Goal: Check status: Check status

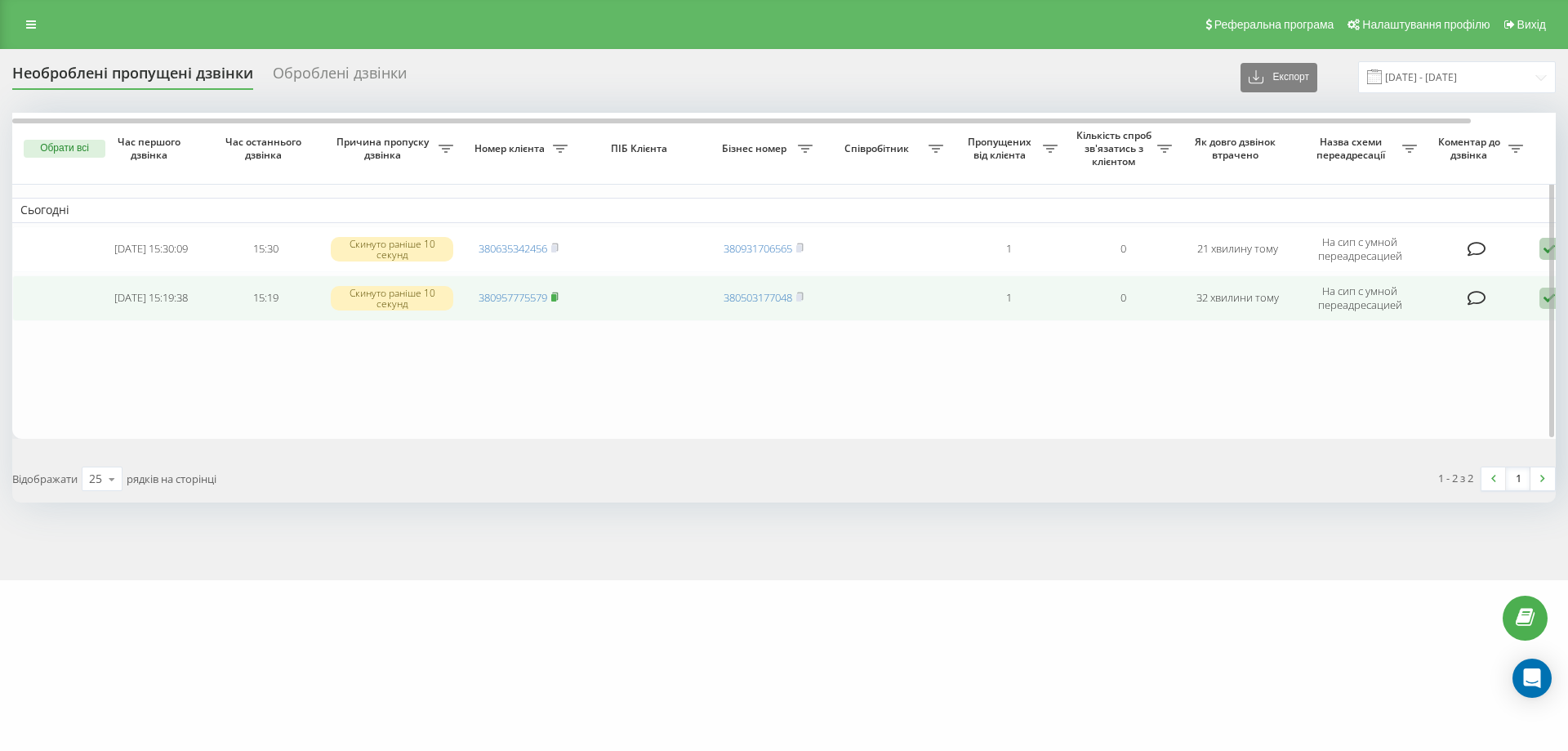
click at [559, 297] on icon at bounding box center [555, 296] width 7 height 9
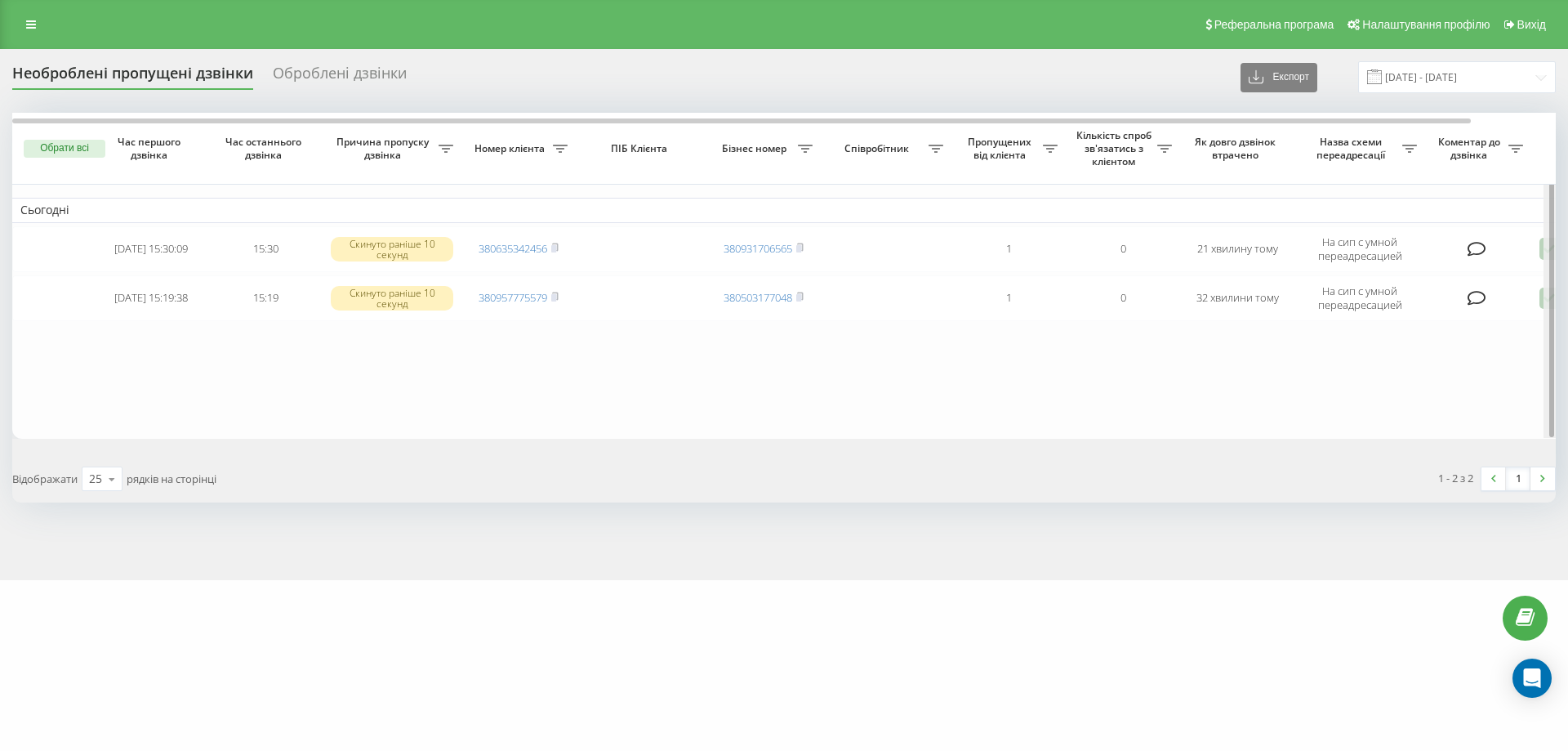
click at [1545, 302] on div at bounding box center [1549, 274] width 12 height 325
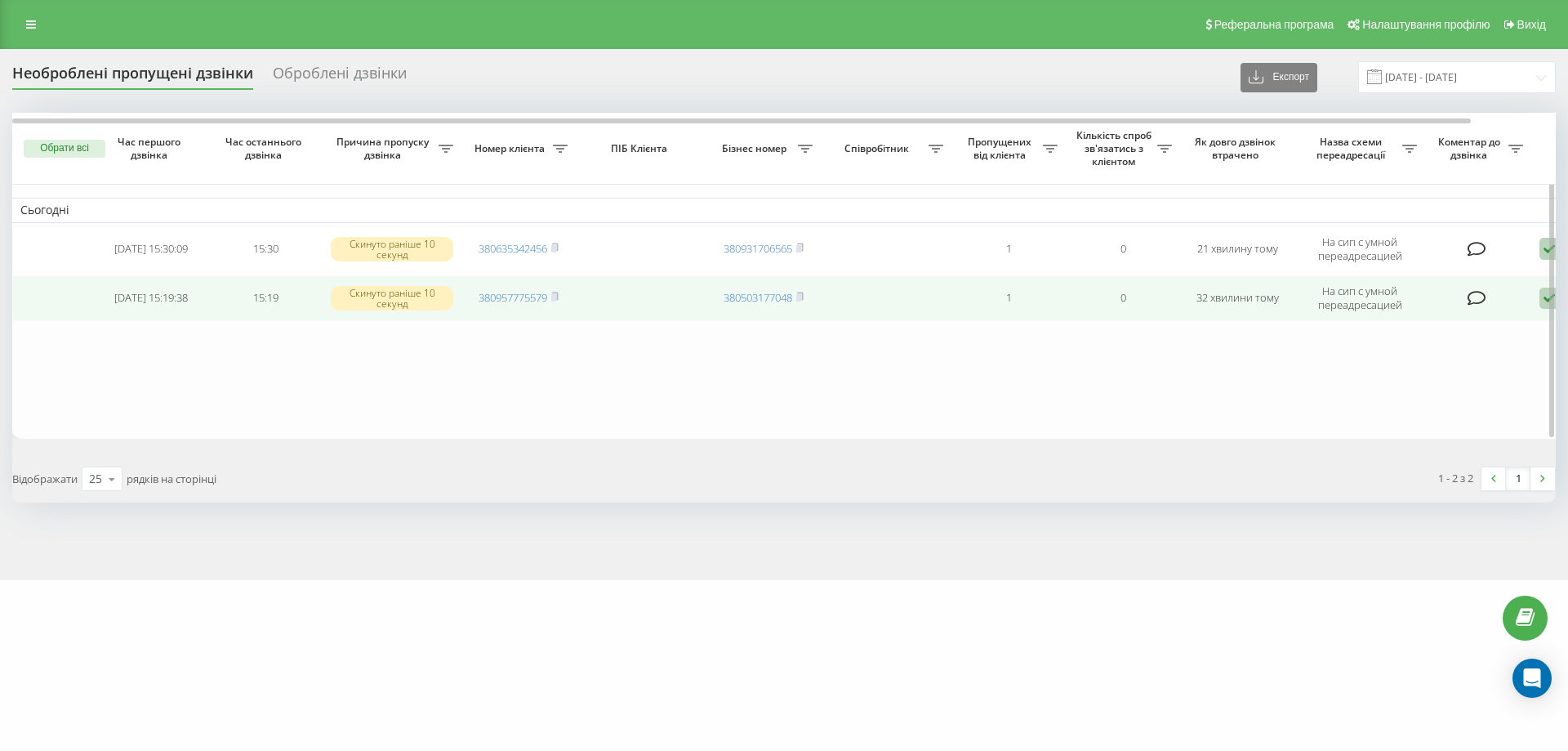
click at [1543, 298] on icon at bounding box center [1548, 299] width 20 height 22
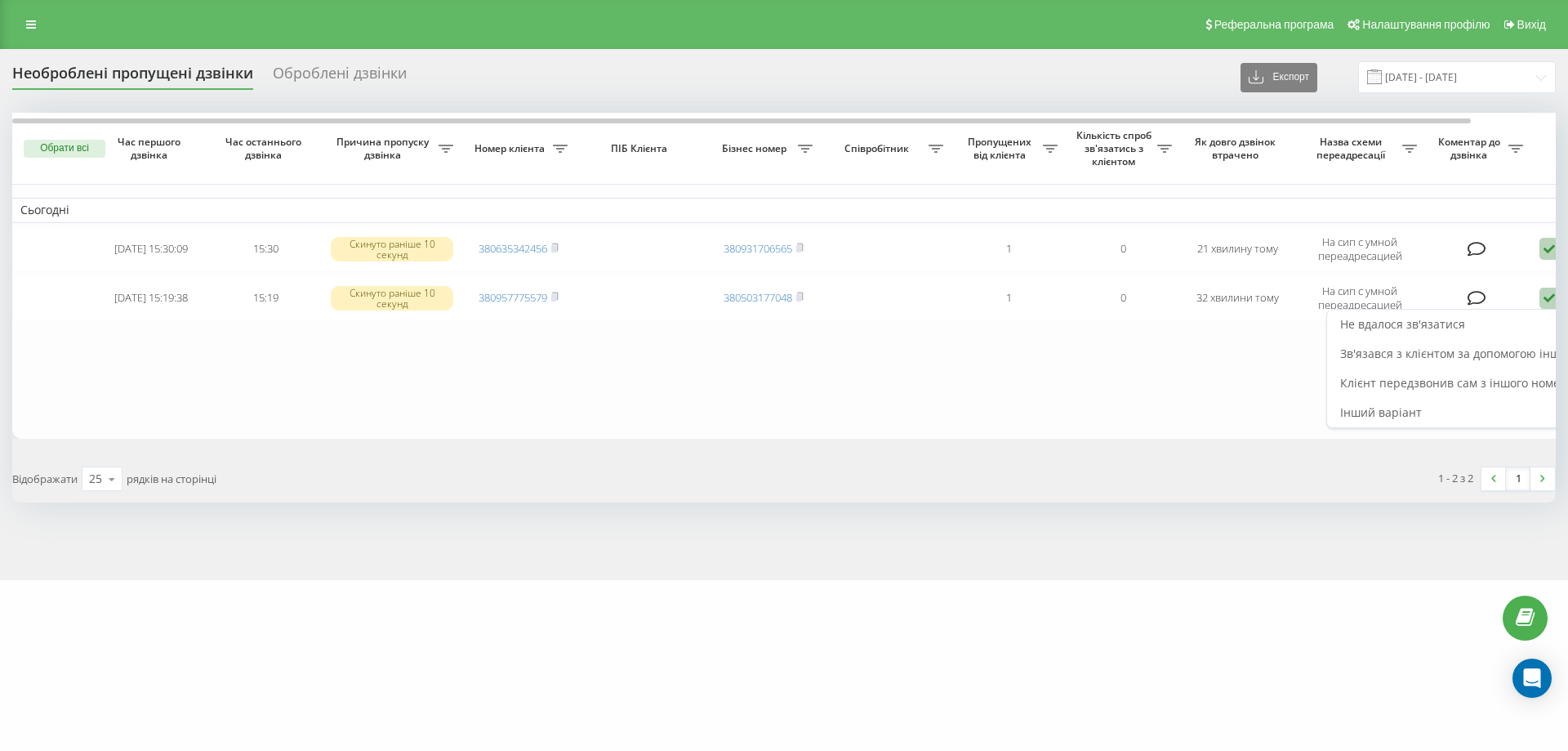
click at [1450, 349] on span "Зв'язався з клієнтом за допомогою іншого каналу" at bounding box center [1479, 353] width 279 height 16
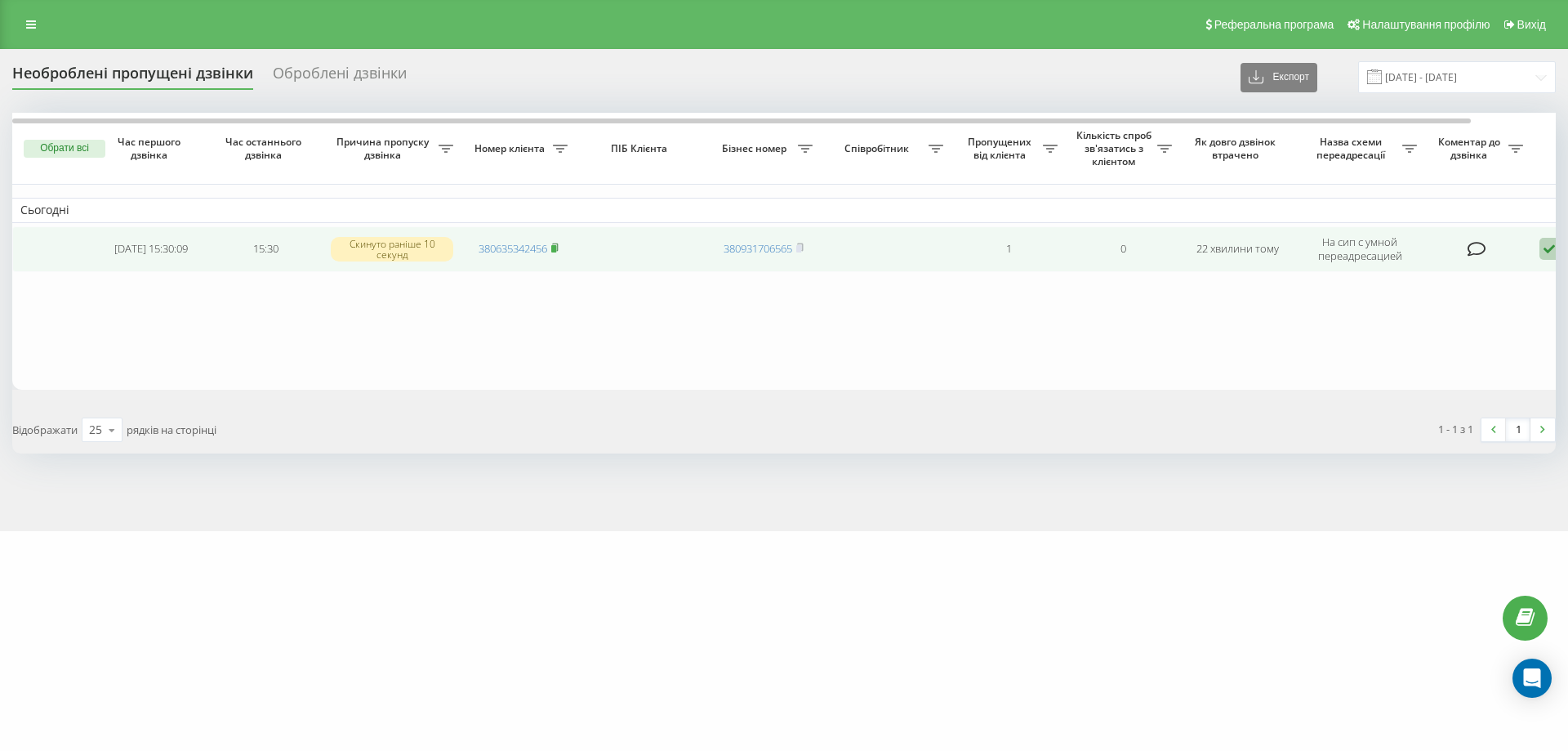
click at [559, 248] on icon at bounding box center [555, 247] width 7 height 9
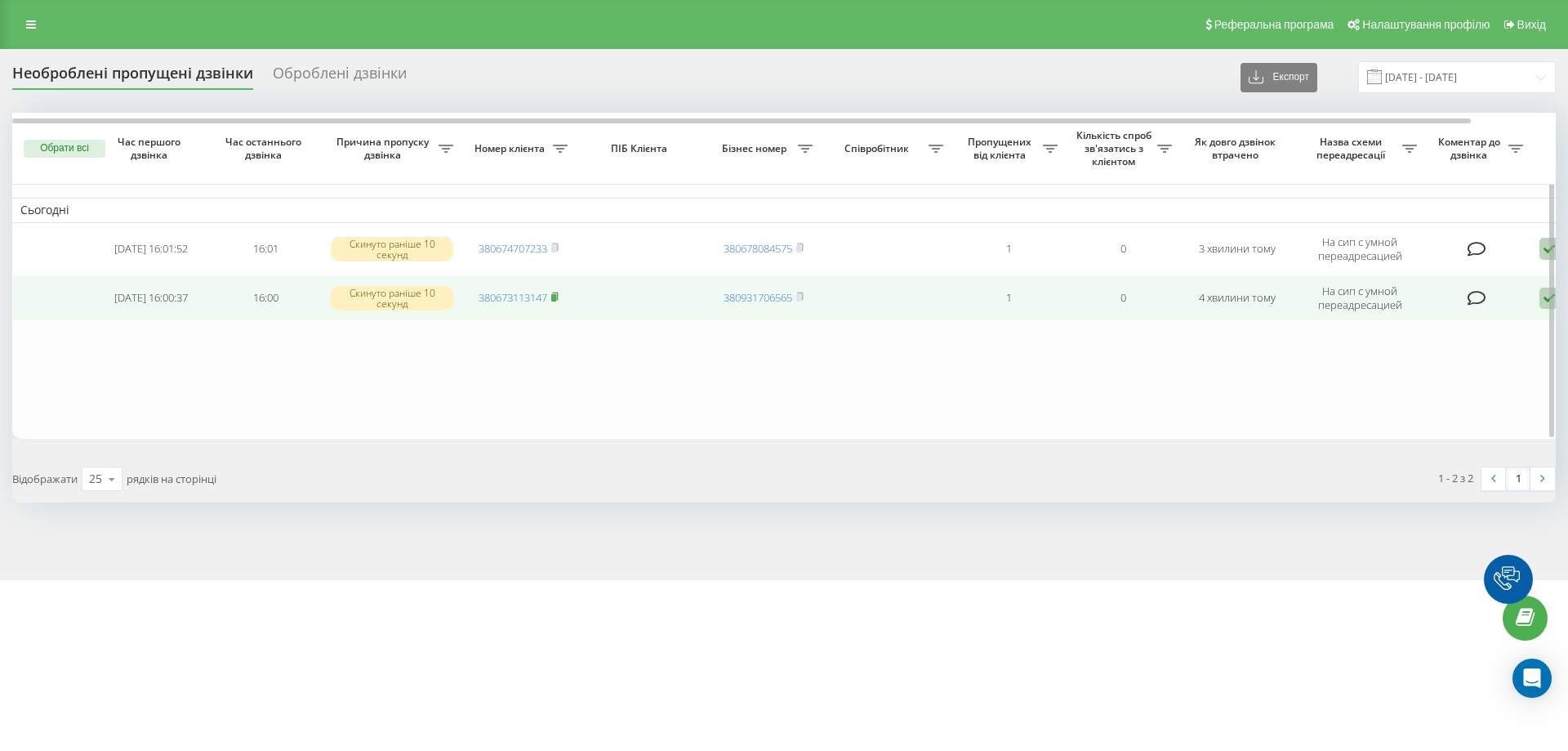
click at [554, 297] on rect at bounding box center [553, 298] width 5 height 7
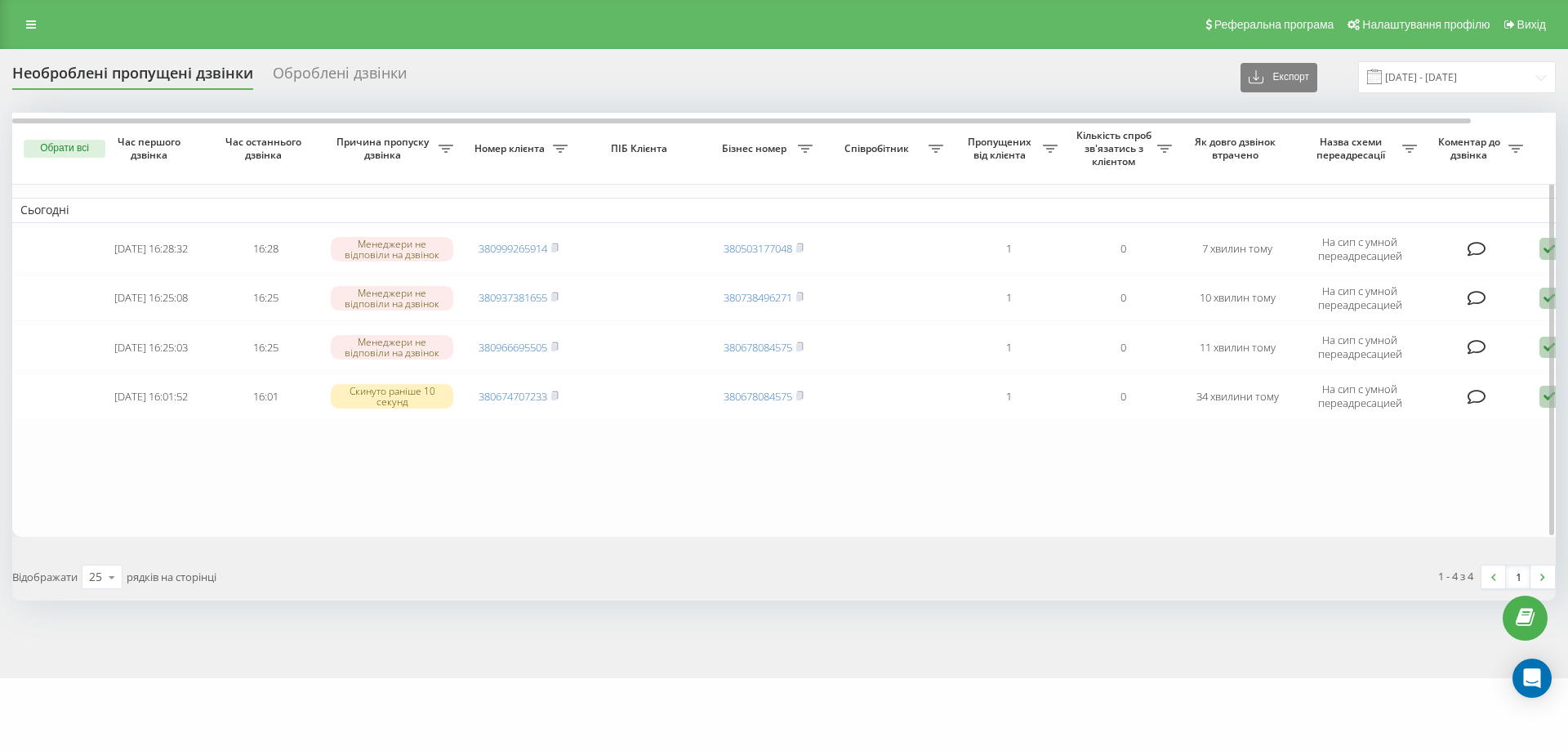
drag, startPoint x: 380, startPoint y: 486, endPoint x: 397, endPoint y: 484, distance: 17.1
click at [380, 486] on table "Сьогодні 2025-08-19 16:28:32 16:28 Менеджери не відповіли на дзвінок 3809992659…" at bounding box center [828, 324] width 1634 height 424
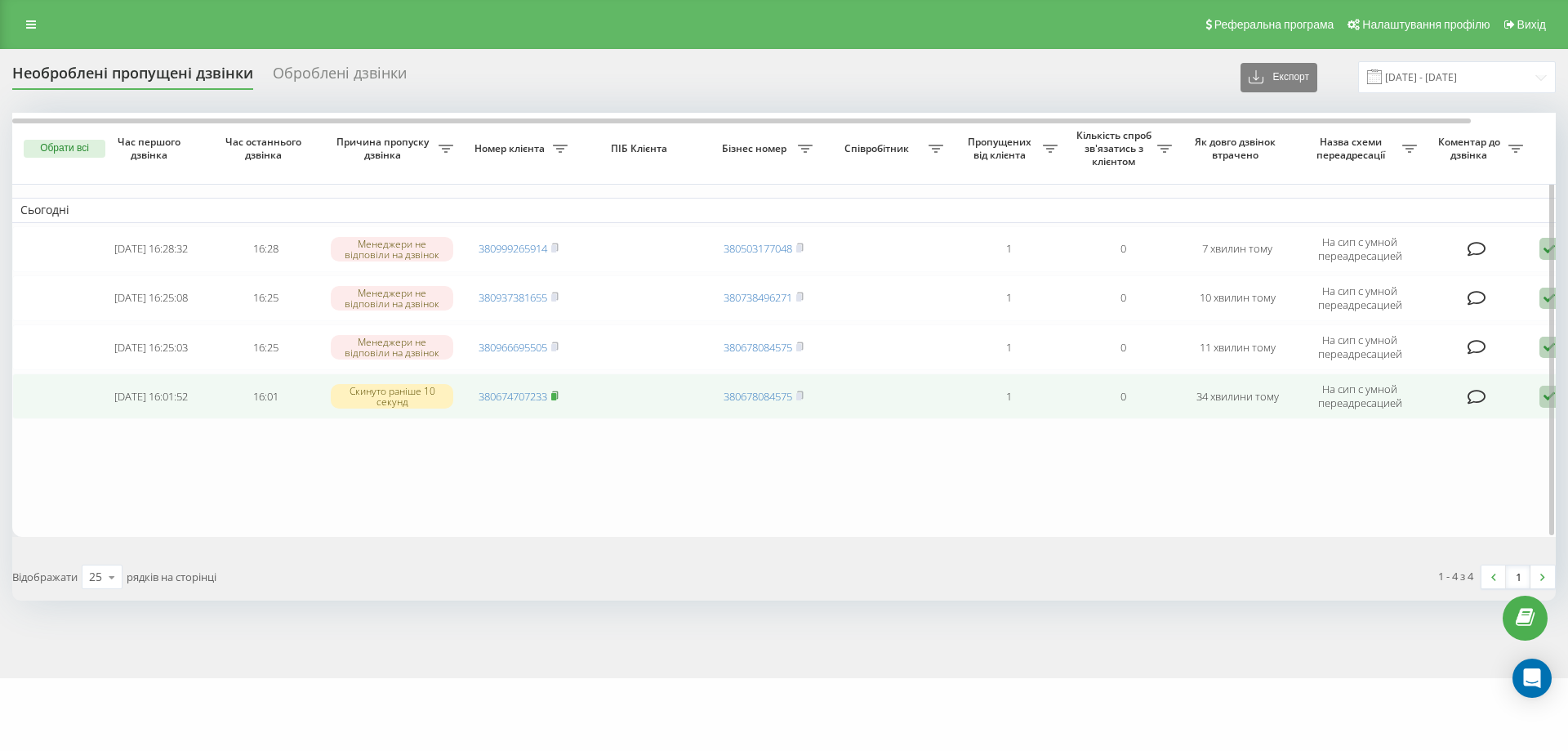
click at [556, 396] on rect at bounding box center [553, 397] width 5 height 7
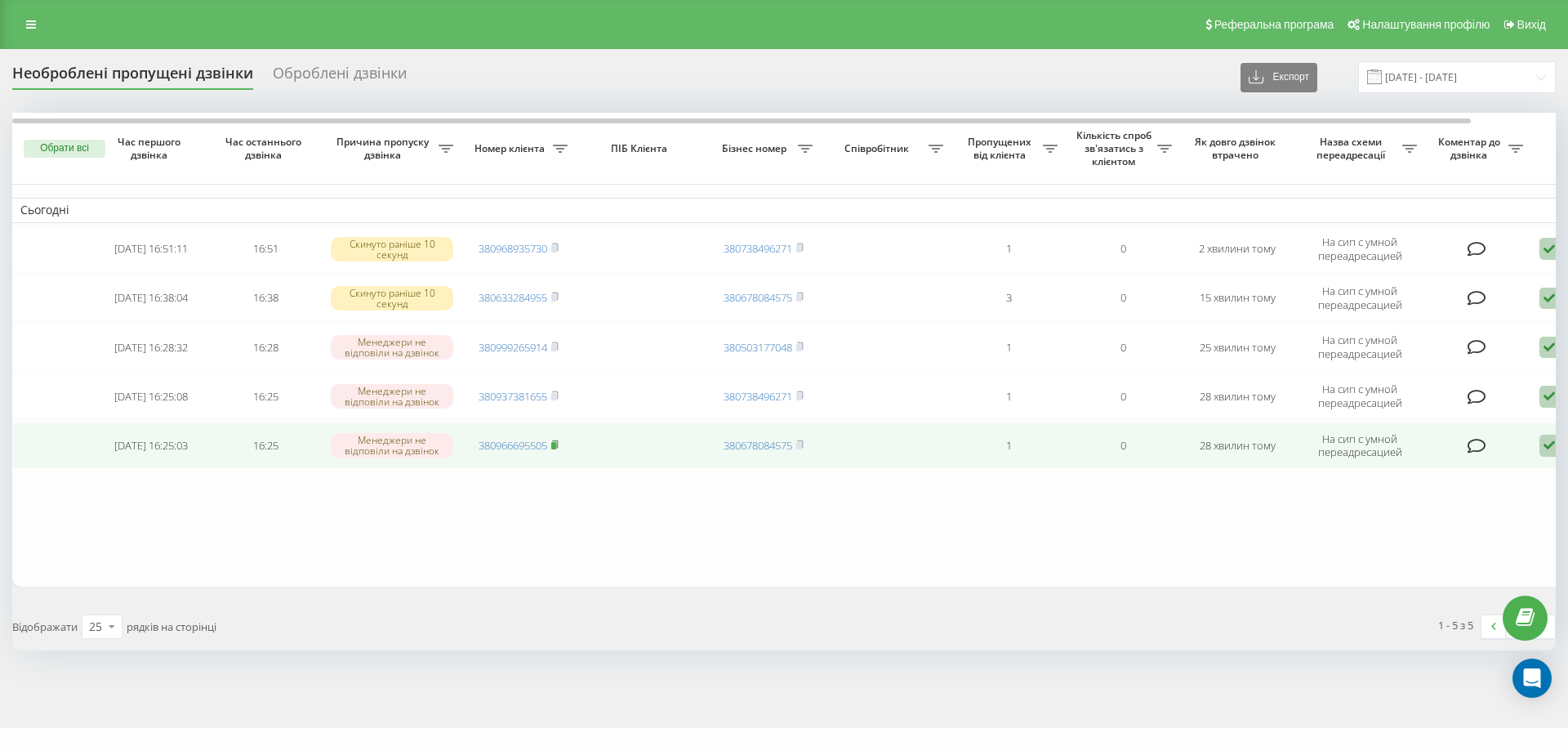
click at [554, 442] on rect at bounding box center [553, 446] width 5 height 7
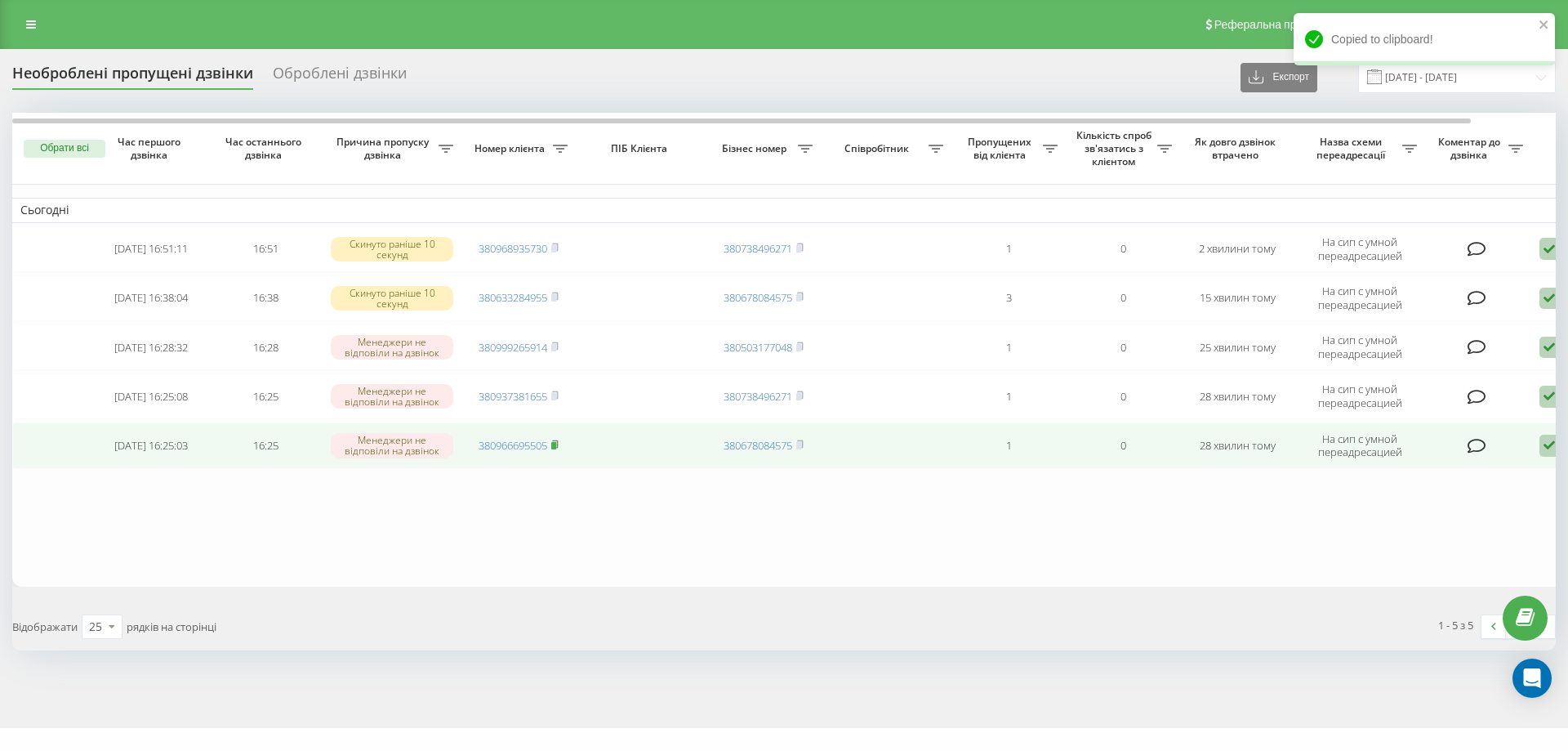
click at [555, 443] on rect at bounding box center [553, 446] width 5 height 7
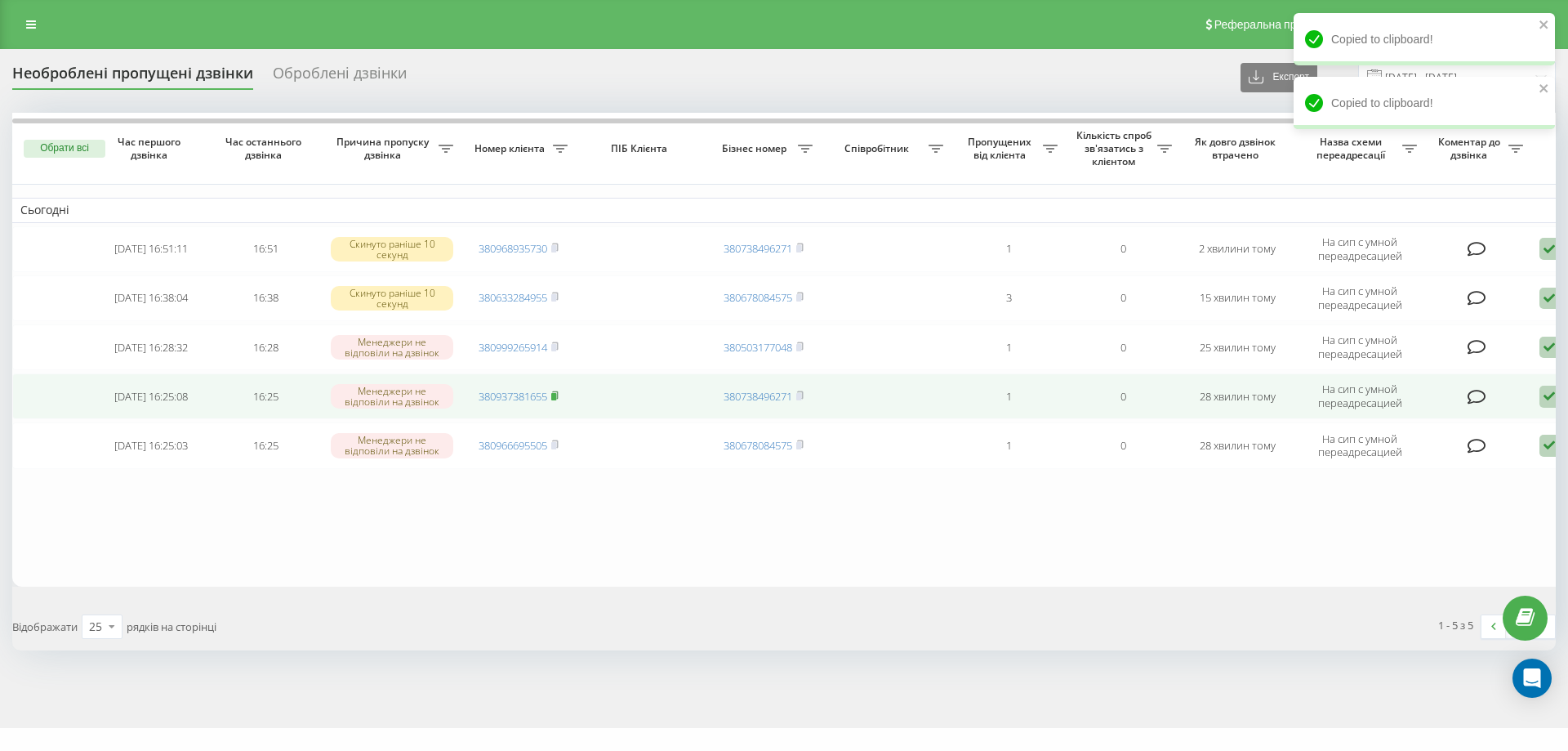
click at [559, 397] on icon at bounding box center [555, 395] width 7 height 9
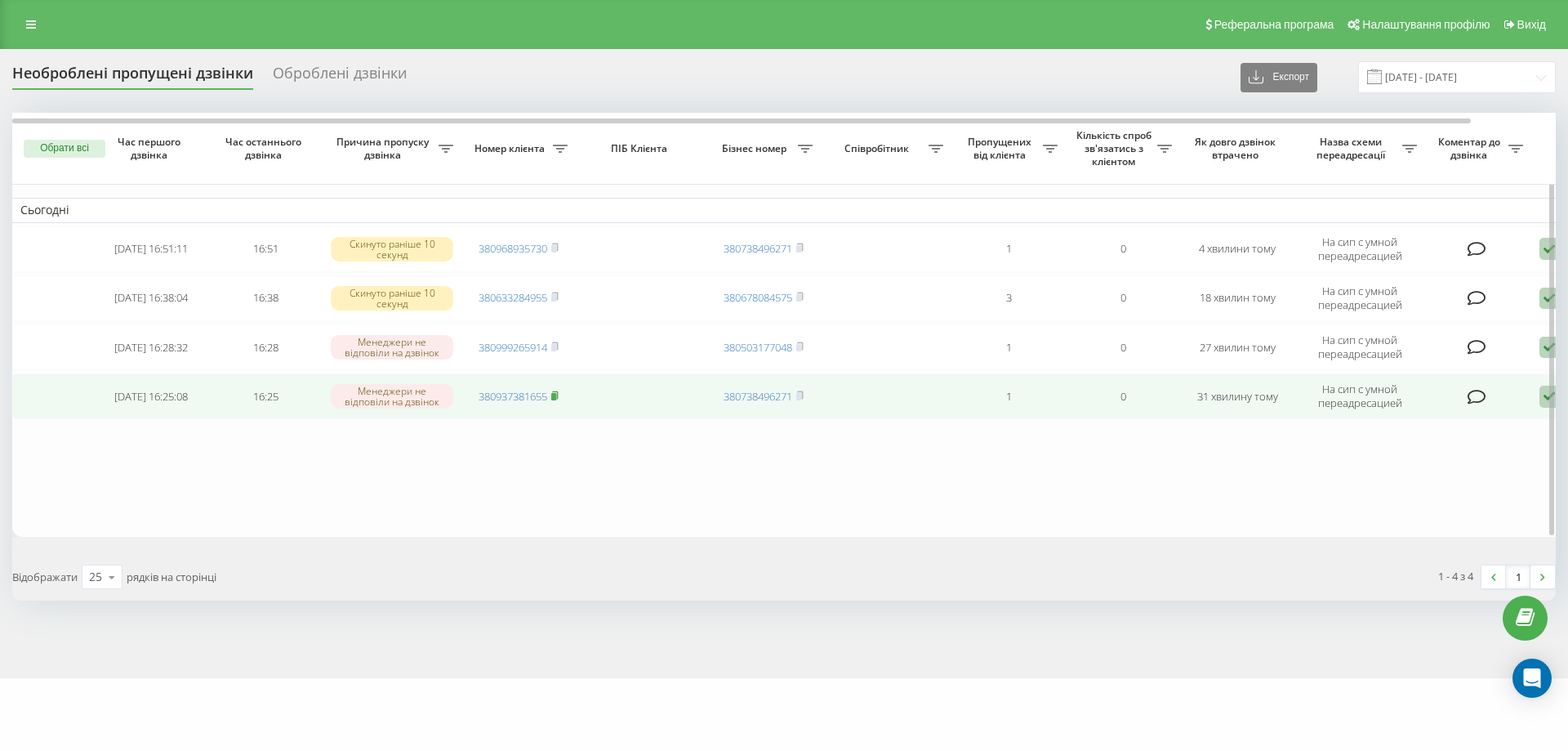
click at [558, 394] on icon at bounding box center [555, 395] width 6 height 7
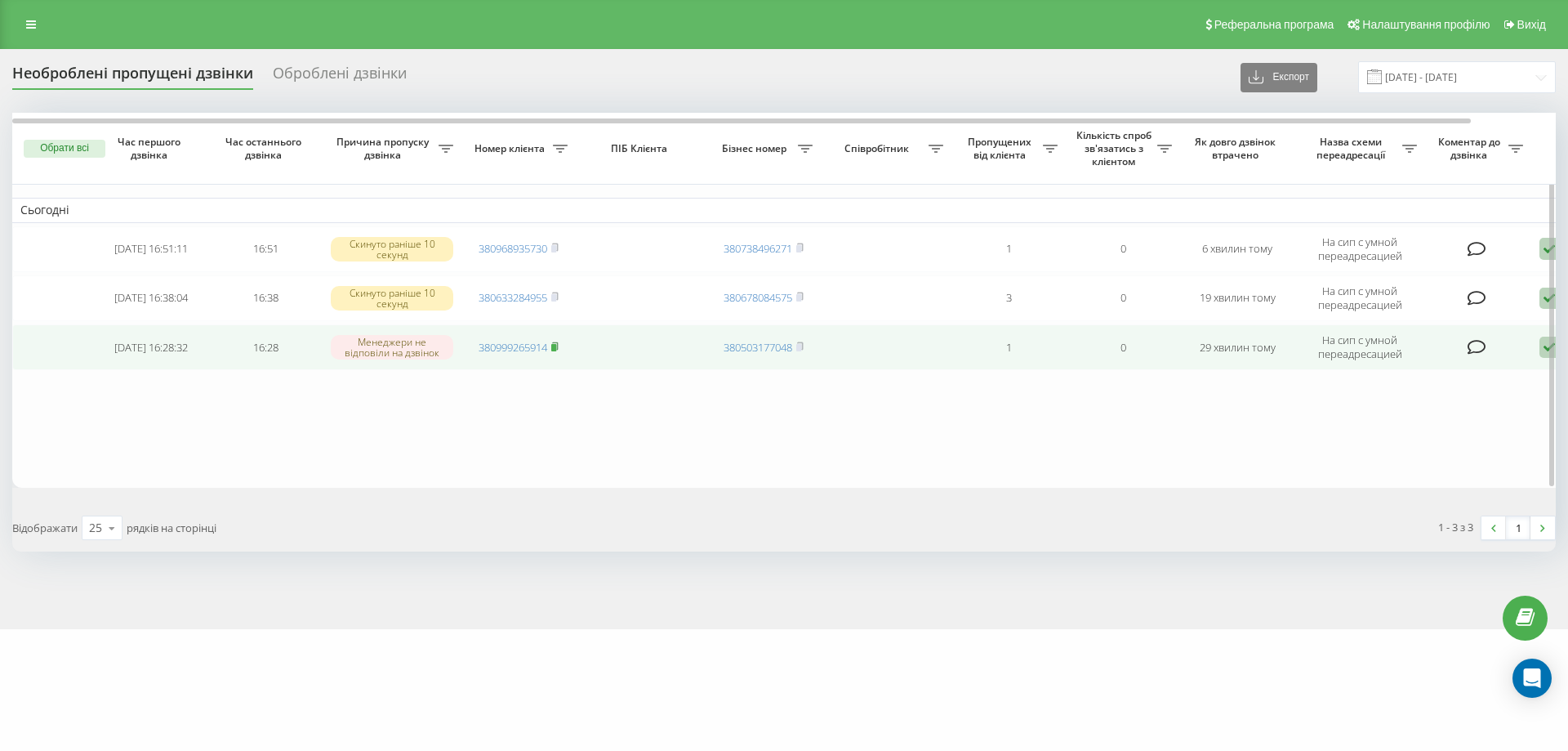
click at [556, 344] on rect at bounding box center [553, 347] width 5 height 7
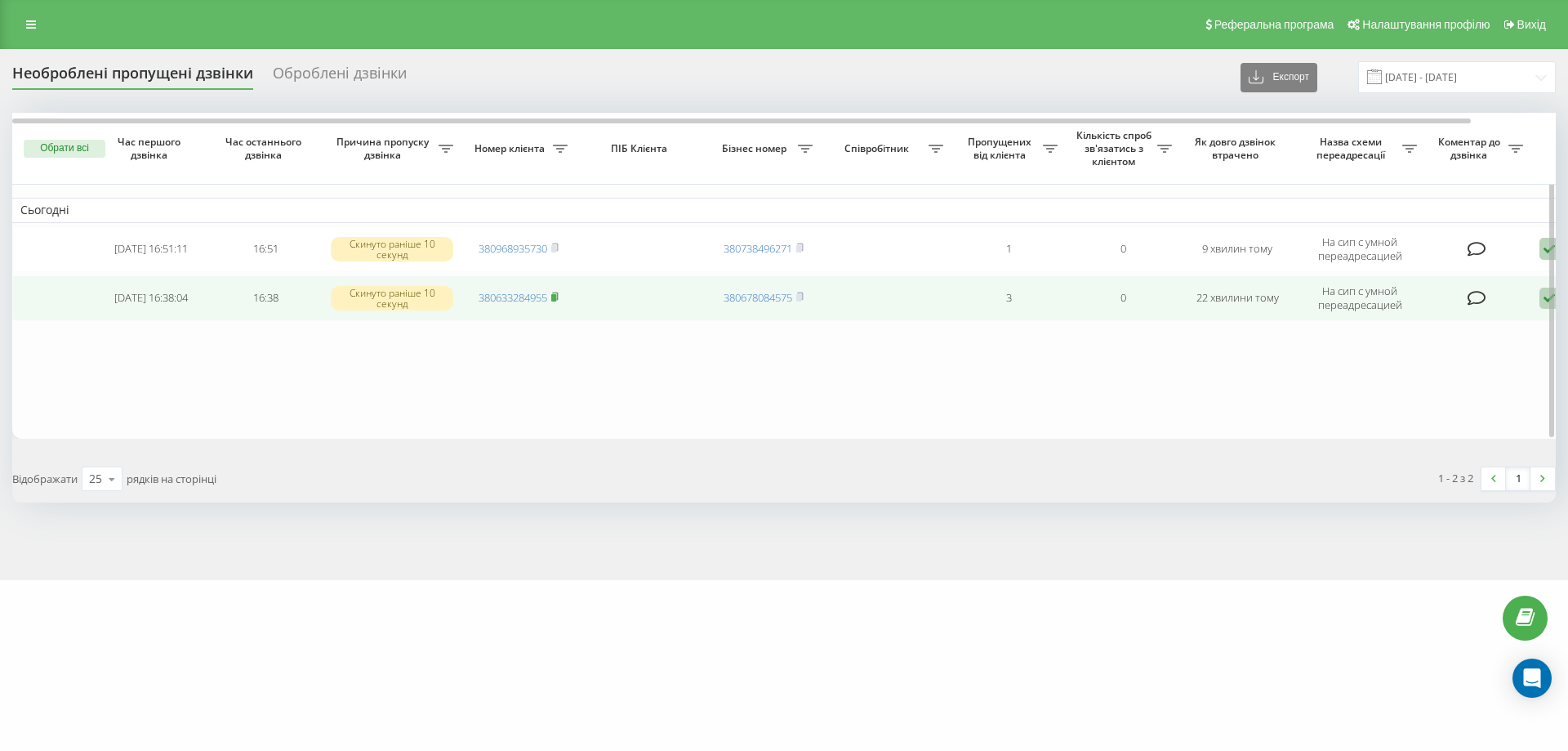
click at [556, 298] on rect at bounding box center [553, 298] width 5 height 7
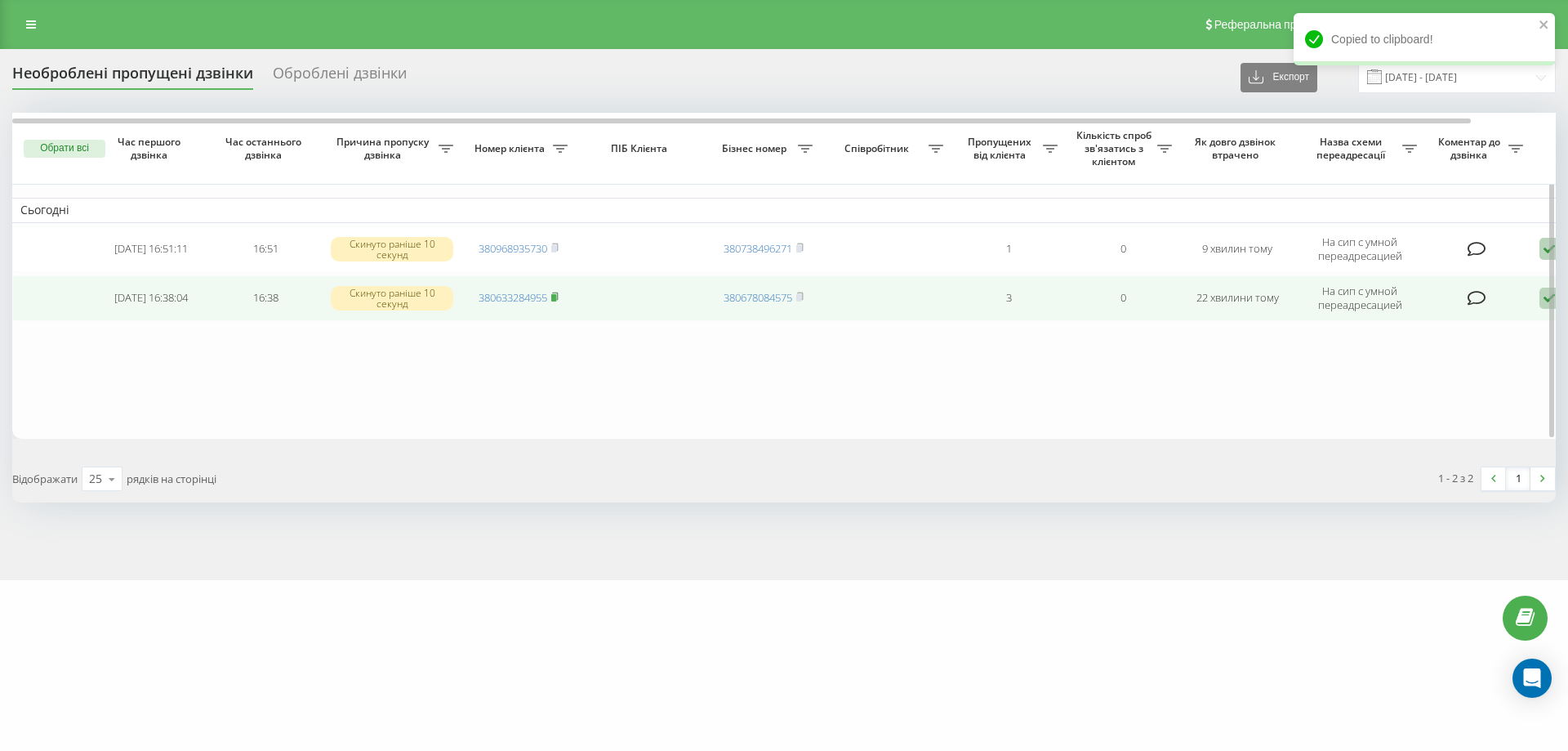
click at [558, 297] on icon at bounding box center [555, 296] width 6 height 7
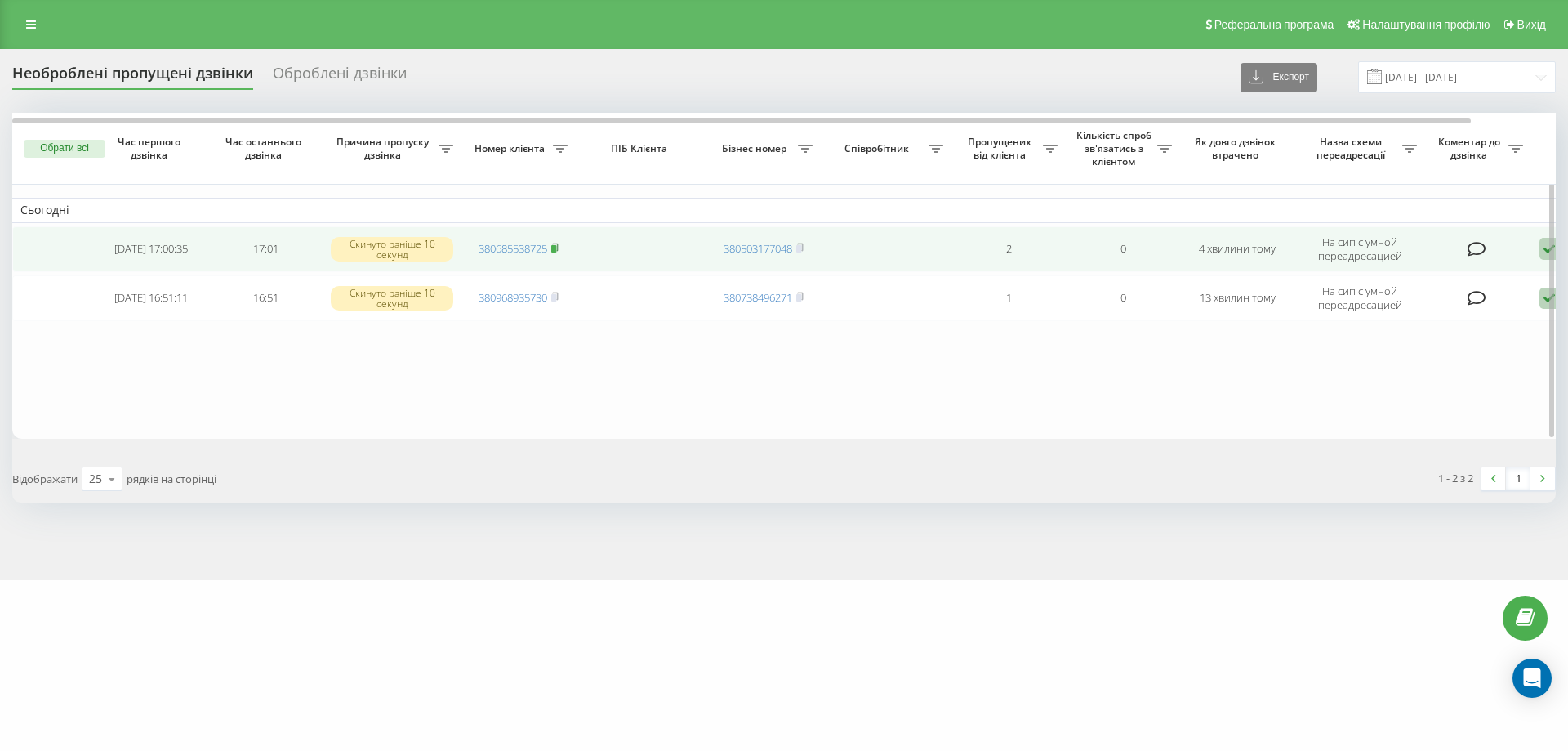
click at [556, 246] on rect at bounding box center [553, 249] width 5 height 7
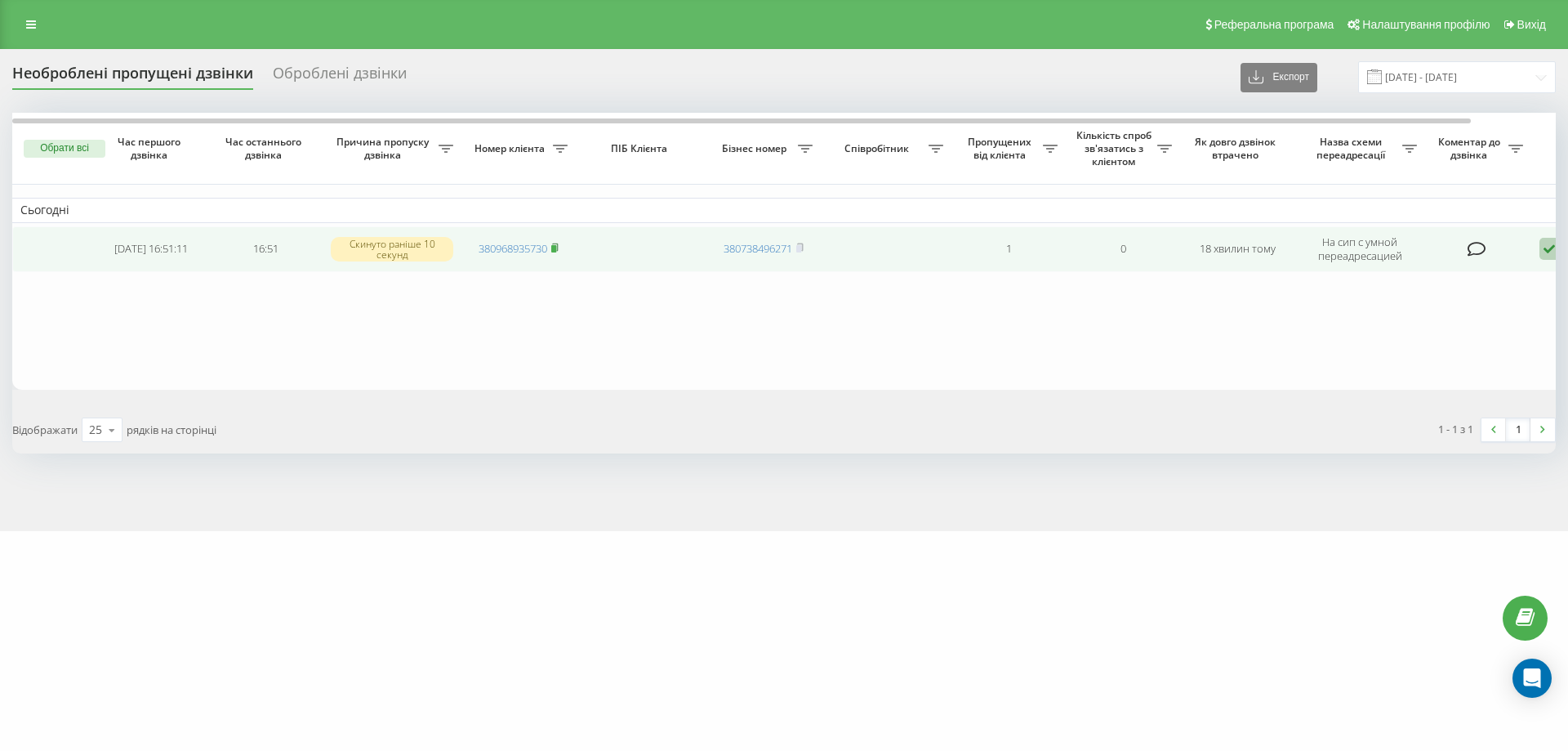
click at [553, 248] on rect at bounding box center [553, 249] width 5 height 7
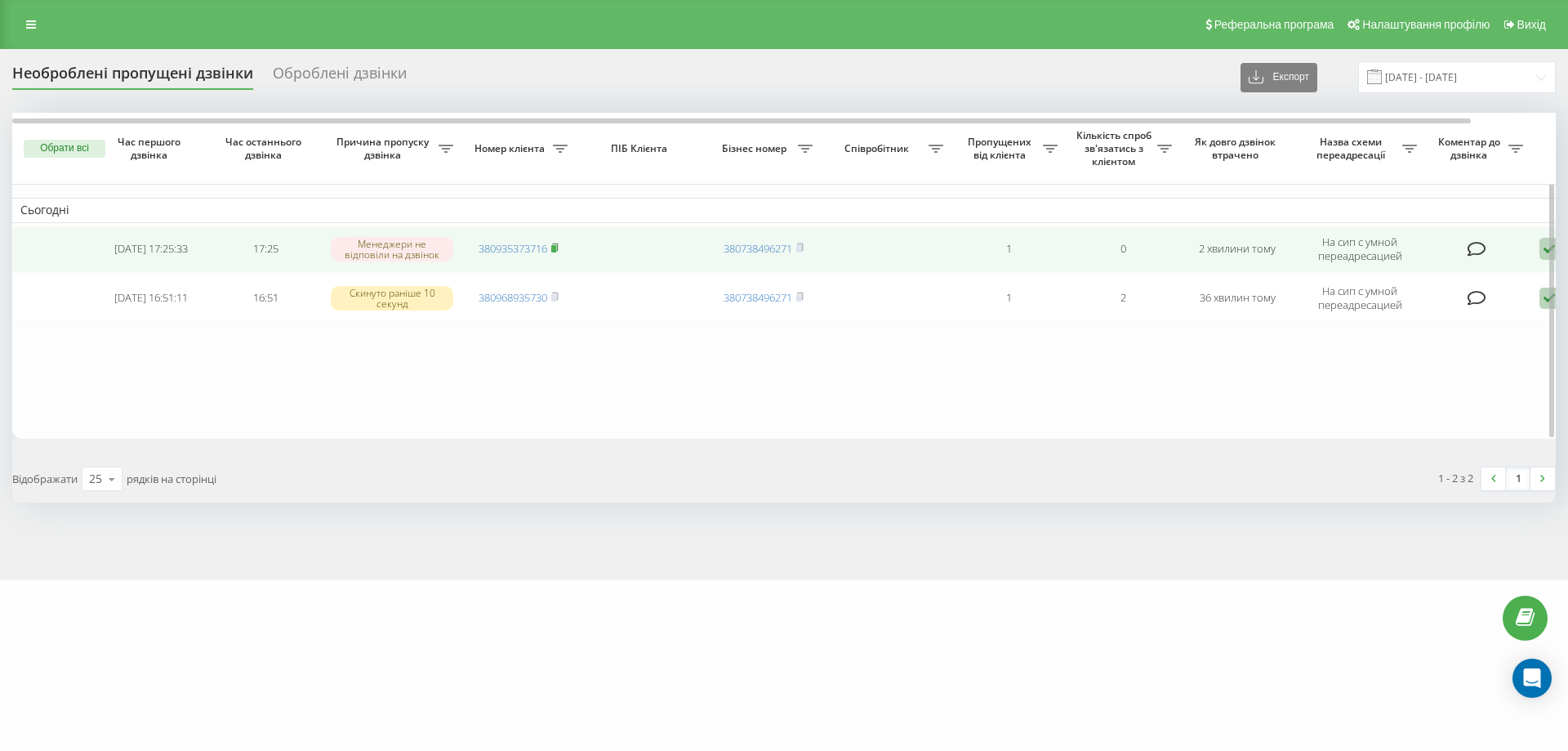
click at [559, 248] on icon at bounding box center [555, 247] width 7 height 9
